Goal: Task Accomplishment & Management: Manage account settings

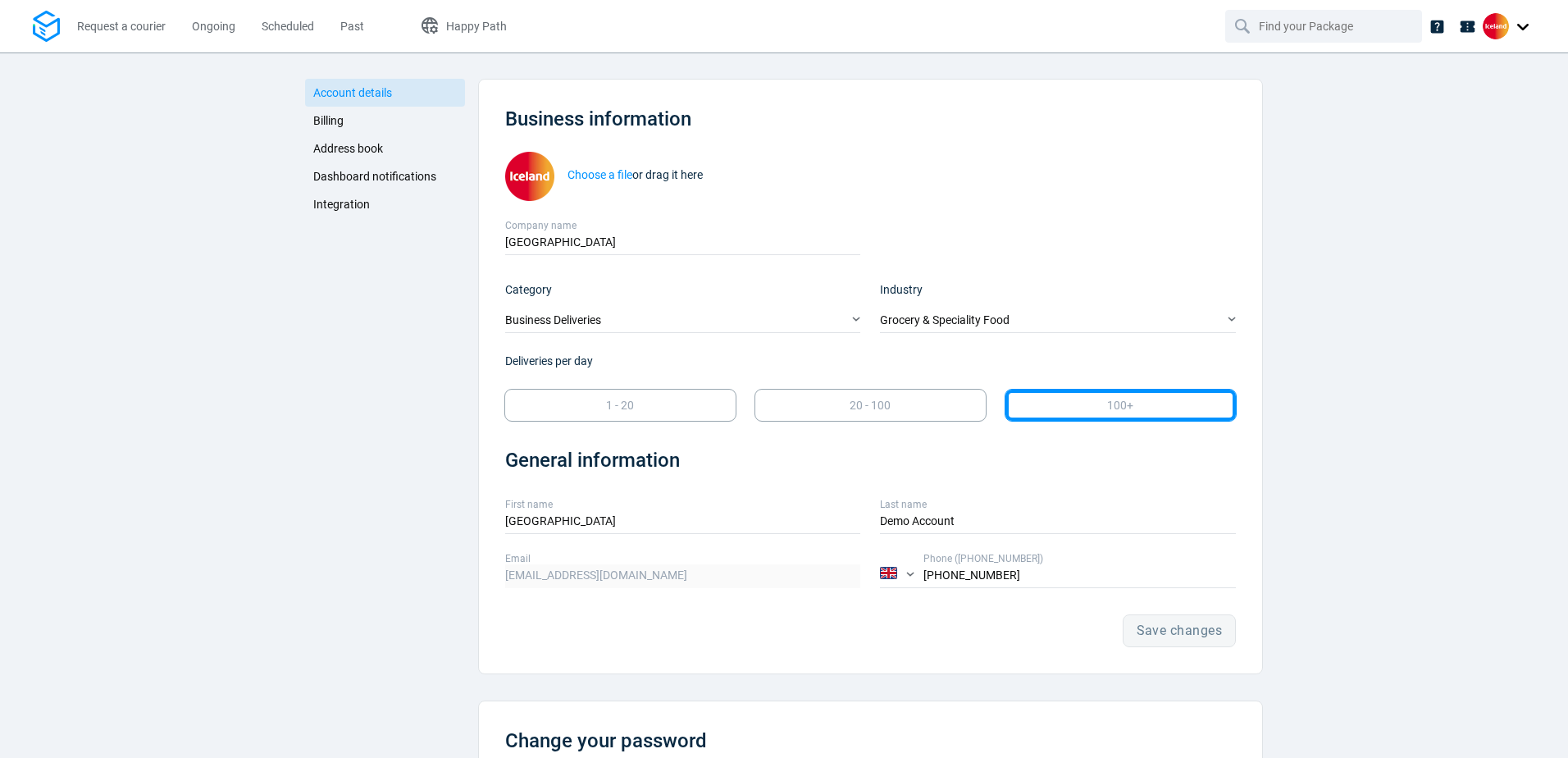
drag, startPoint x: 325, startPoint y: 227, endPoint x: 332, endPoint y: 206, distance: 22.1
click at [328, 220] on div "Account details Billing Address book Dashboard notifications Integration" at bounding box center [385, 505] width 160 height 853
click at [332, 206] on span "Integration" at bounding box center [342, 204] width 57 height 13
